Goal: Check status: Check status

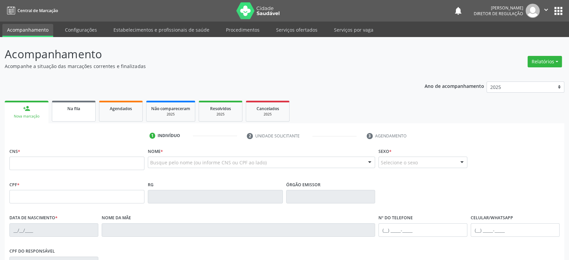
click at [67, 110] on span "Na fila" at bounding box center [73, 109] width 13 height 6
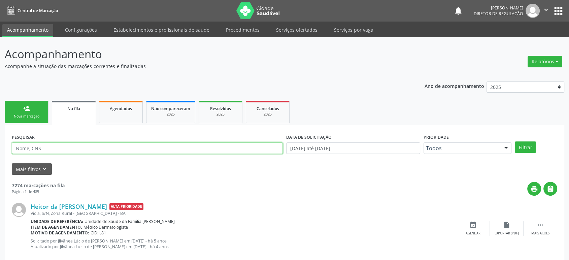
click at [55, 146] on input "text" at bounding box center [147, 147] width 271 height 11
click at [515, 141] on button "Filtrar" at bounding box center [525, 146] width 21 height 11
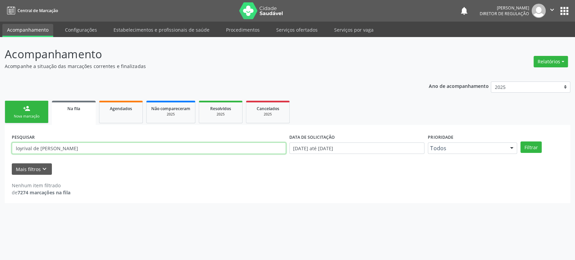
click at [22, 151] on input "loyrival de [PERSON_NAME]" at bounding box center [149, 147] width 274 height 11
click at [520, 141] on button "Filtrar" at bounding box center [530, 146] width 21 height 11
click at [22, 151] on input "[PERSON_NAME]" at bounding box center [149, 147] width 274 height 11
click at [520, 141] on button "Filtrar" at bounding box center [530, 146] width 21 height 11
click at [20, 148] on input "[PERSON_NAME]" at bounding box center [149, 147] width 274 height 11
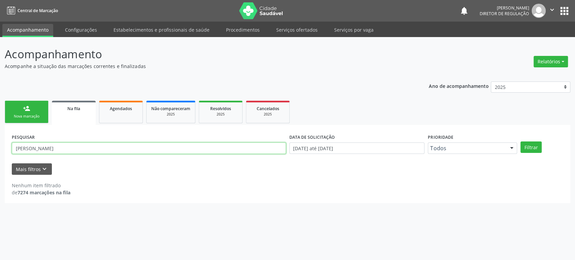
click at [520, 141] on button "Filtrar" at bounding box center [530, 146] width 21 height 11
click at [84, 148] on input "[PERSON_NAME]" at bounding box center [149, 147] width 274 height 11
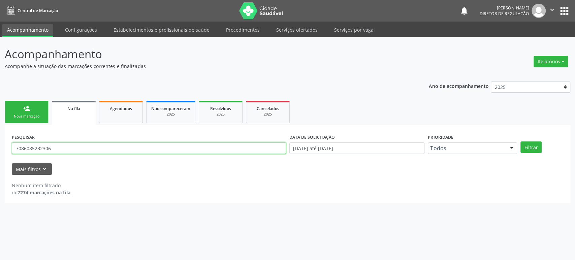
click at [520, 141] on button "Filtrar" at bounding box center [530, 146] width 21 height 11
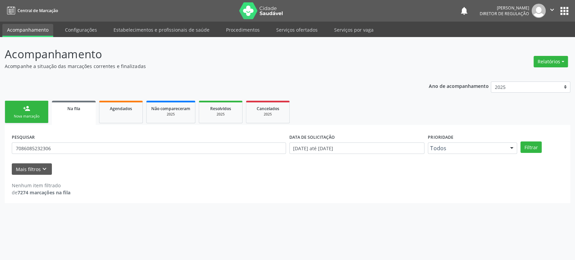
click at [158, 135] on div "PESQUISAR 7086085232306" at bounding box center [149, 145] width 278 height 26
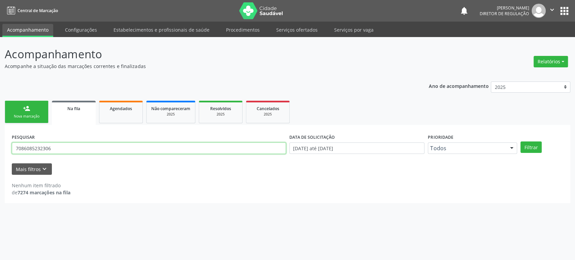
click at [100, 149] on input "7086085232306" at bounding box center [149, 147] width 274 height 11
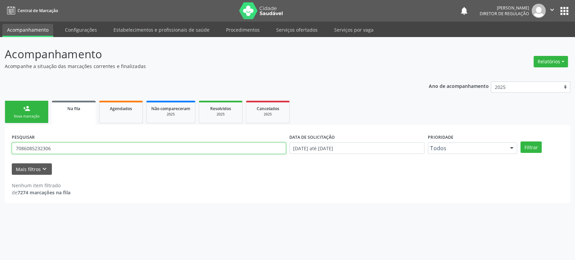
click at [100, 149] on input "7086085232306" at bounding box center [149, 147] width 274 height 11
type input "708608523230682"
click at [520, 141] on button "Filtrar" at bounding box center [530, 146] width 21 height 11
click at [100, 149] on input "708608523230682" at bounding box center [149, 147] width 274 height 11
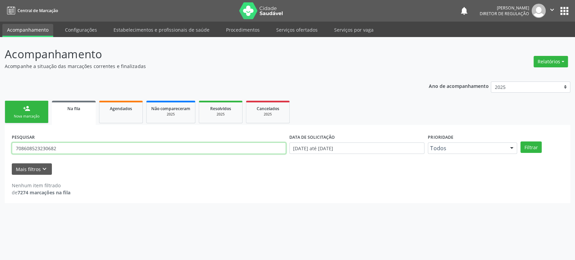
click at [100, 149] on input "708608523230682" at bounding box center [149, 147] width 274 height 11
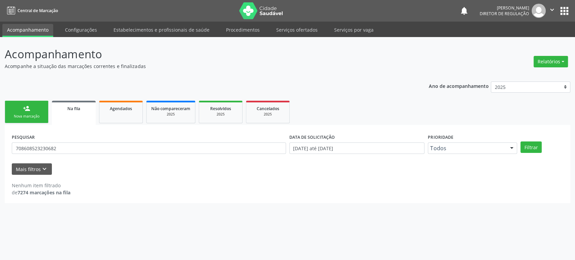
click at [565, 12] on button "apps" at bounding box center [565, 11] width 12 height 12
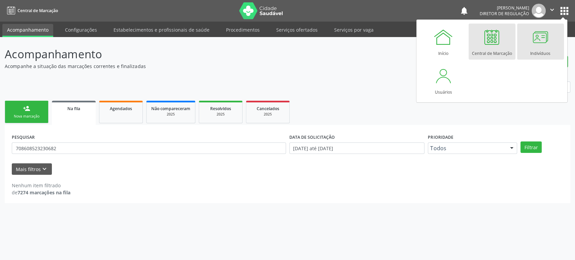
click at [536, 46] on div at bounding box center [540, 37] width 20 height 20
